Goal: Use online tool/utility: Utilize a website feature to perform a specific function

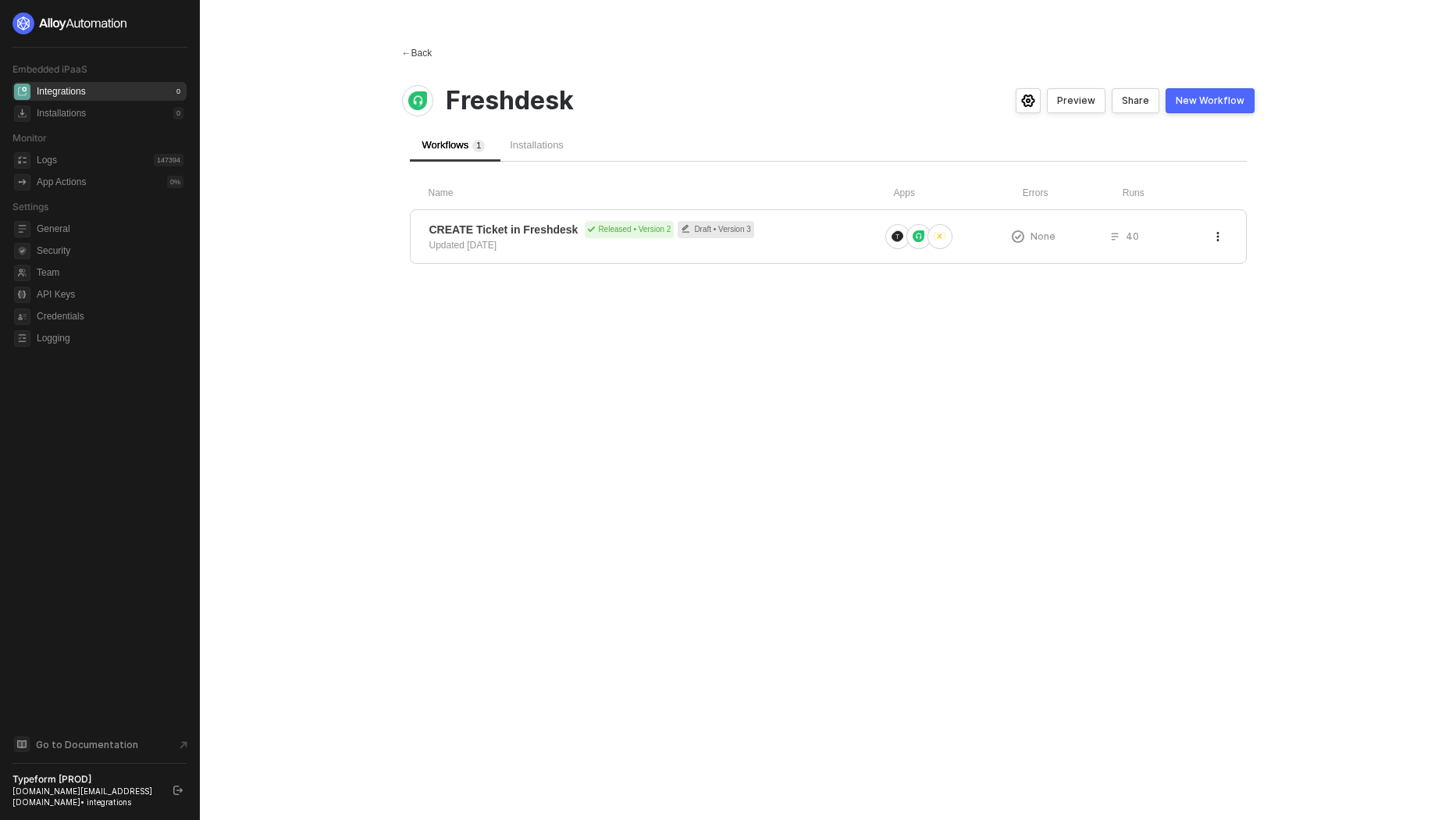
click at [416, 51] on div "← Back" at bounding box center [417, 53] width 30 height 13
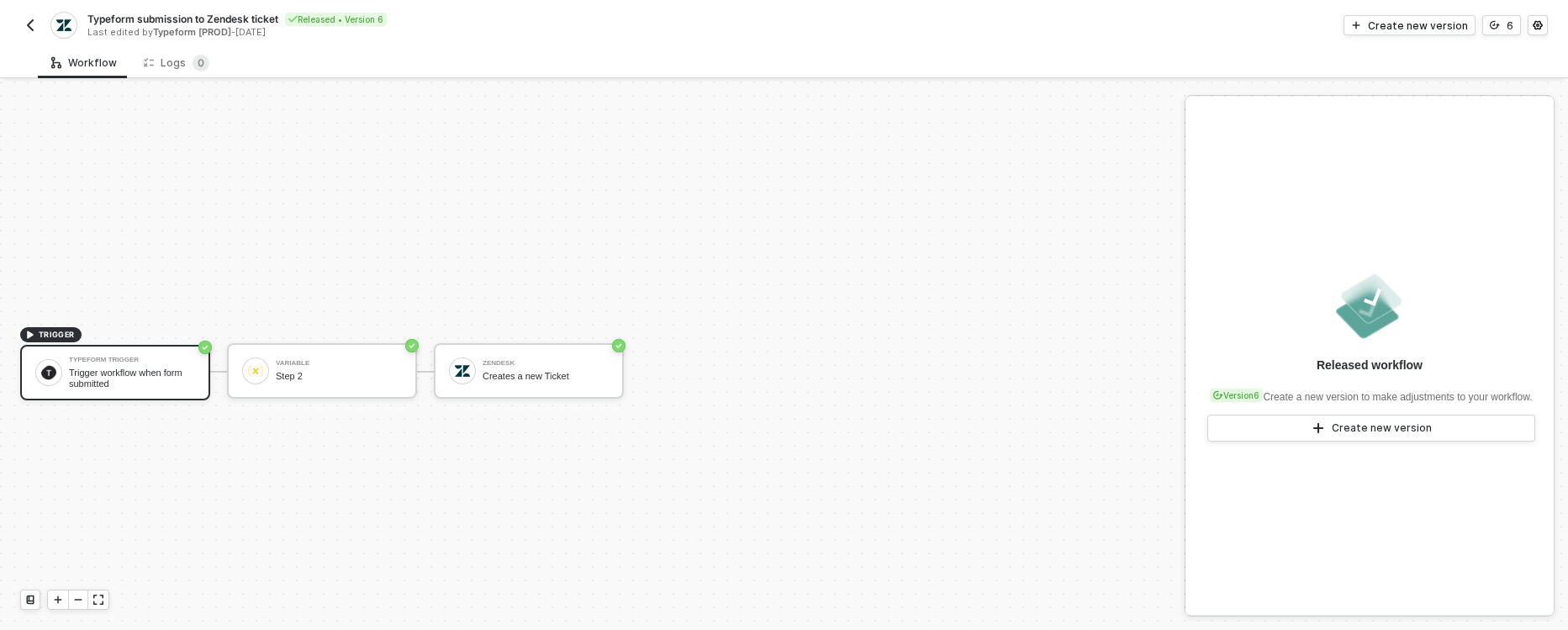
scroll to position [30, 0]
